Goal: Find specific page/section: Find specific page/section

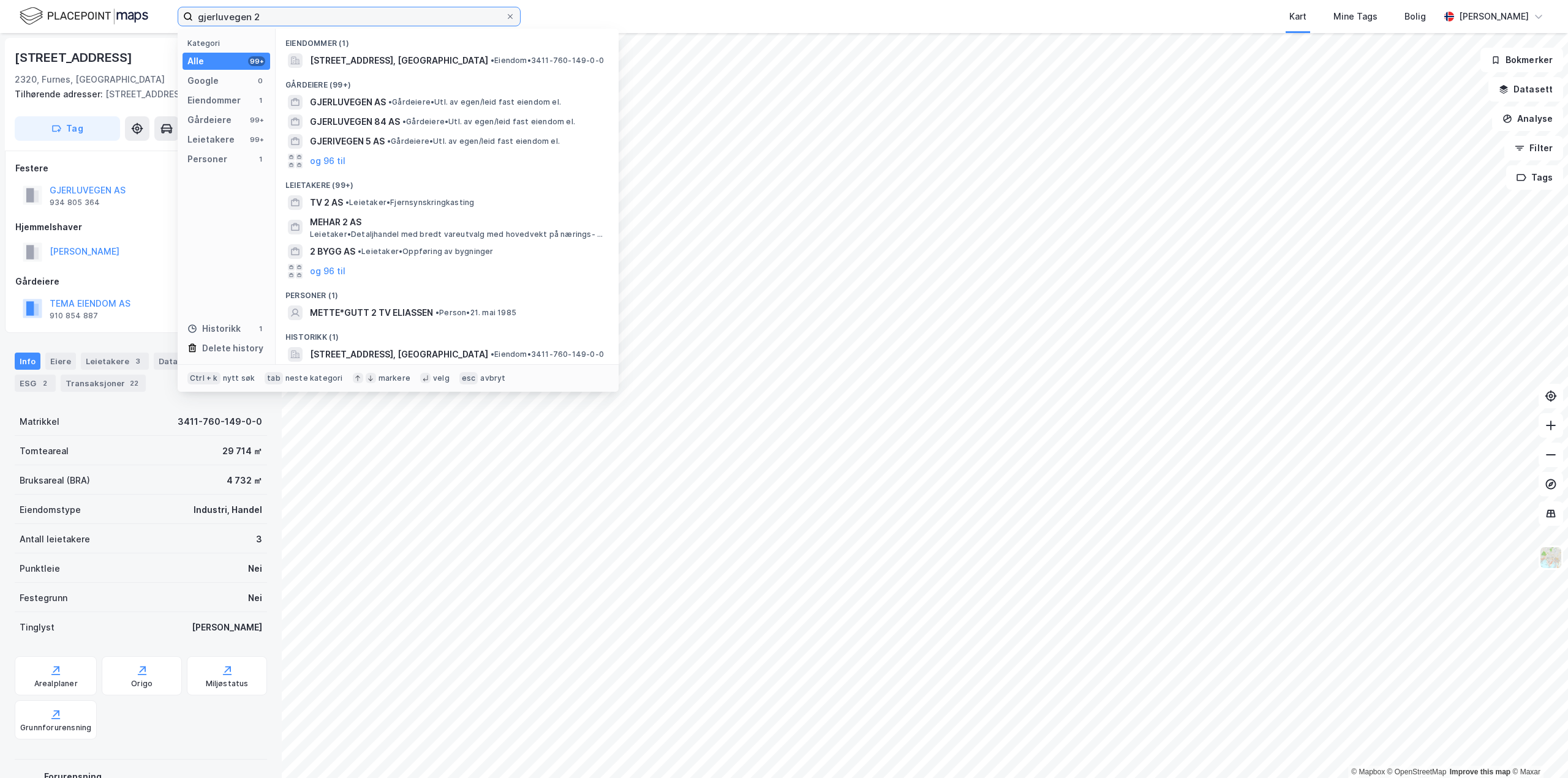
drag, startPoint x: 275, startPoint y: 21, endPoint x: 144, endPoint y: 21, distance: 131.0
click at [144, 21] on div "gjerluvegen 2 Kategori Alle 99+ Google 0 Eiendommer 1 Gårdeiere 99+ Leietakere …" at bounding box center [784, 16] width 1568 height 33
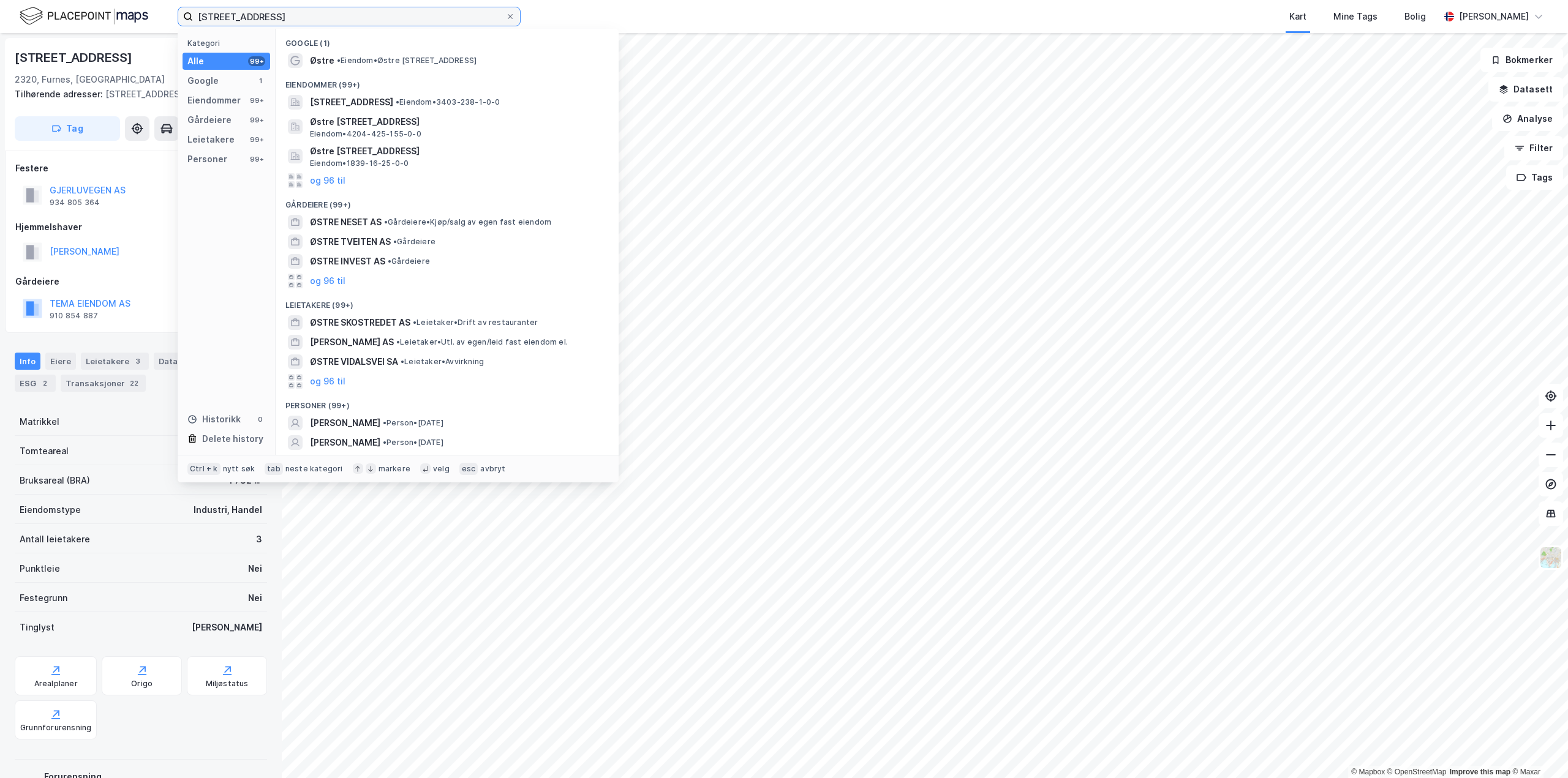
type input "[STREET_ADDRESS]"
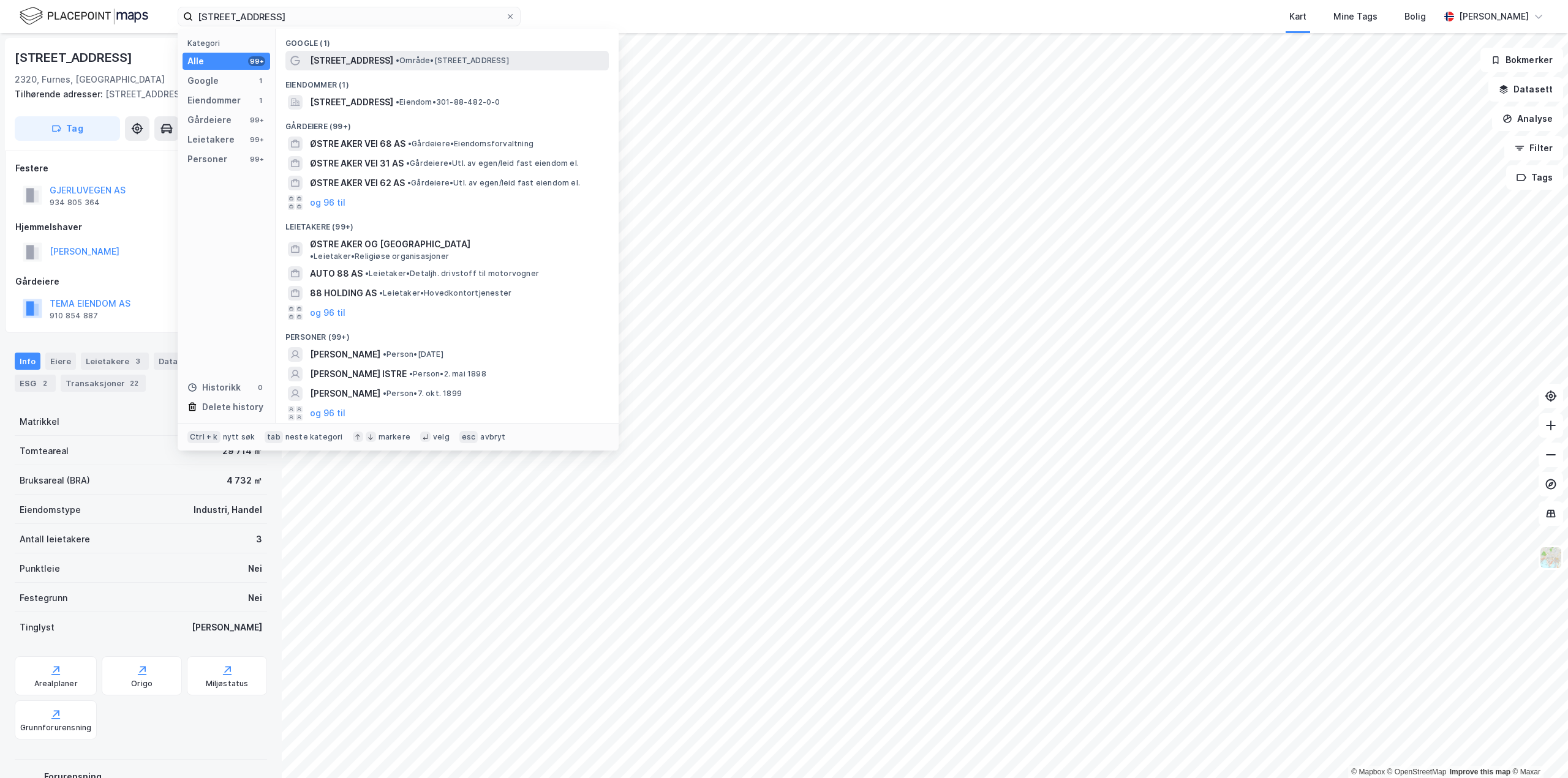
click at [358, 65] on span "[STREET_ADDRESS]" at bounding box center [351, 60] width 83 height 14
